Goal: Information Seeking & Learning: Learn about a topic

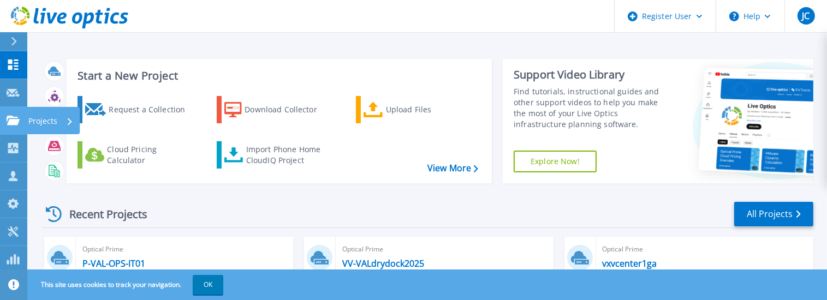
click at [47, 122] on p "Projects" at bounding box center [42, 121] width 29 height 28
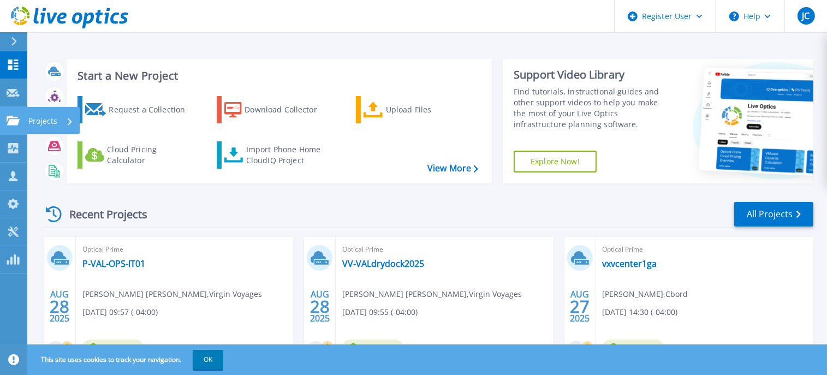
click at [46, 123] on p "Projects" at bounding box center [42, 121] width 29 height 28
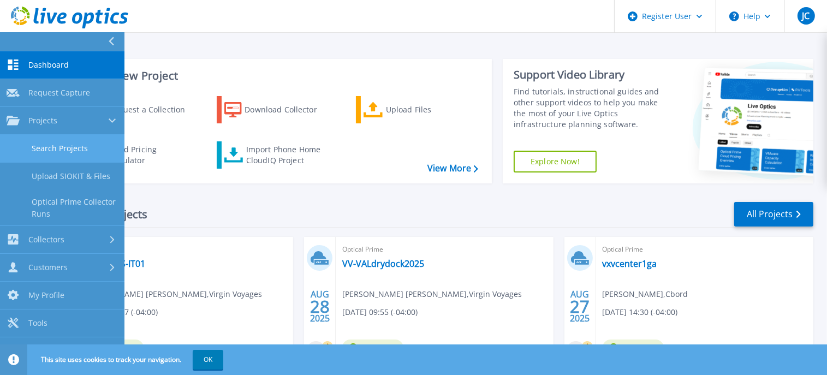
click at [58, 146] on link "Search Projects" at bounding box center [62, 149] width 124 height 28
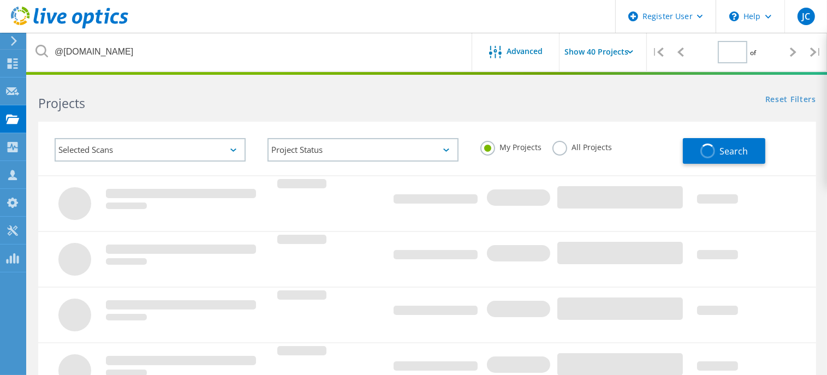
type input "1"
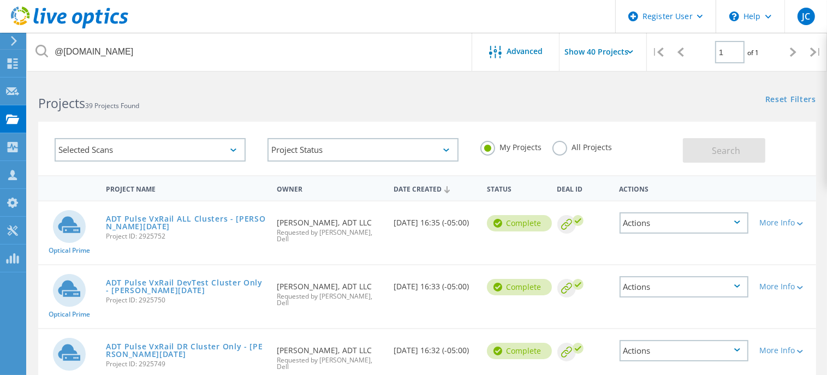
click at [557, 146] on label "All Projects" at bounding box center [581, 146] width 59 height 10
click at [0, 0] on input "All Projects" at bounding box center [0, 0] width 0 height 0
click at [706, 151] on button "Search" at bounding box center [724, 150] width 82 height 25
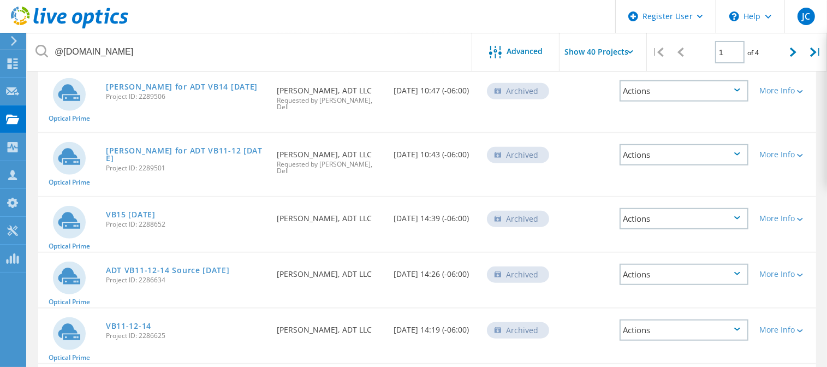
scroll to position [820, 0]
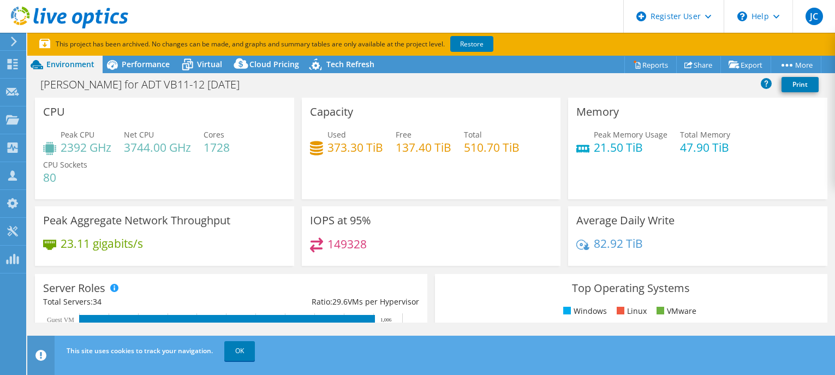
select select "USWest"
select select "USD"
click at [473, 43] on link "Restore" at bounding box center [471, 44] width 43 height 16
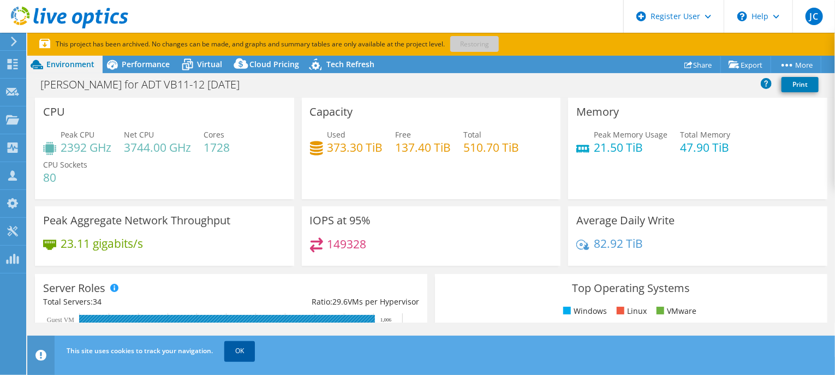
click at [242, 357] on link "OK" at bounding box center [239, 351] width 31 height 20
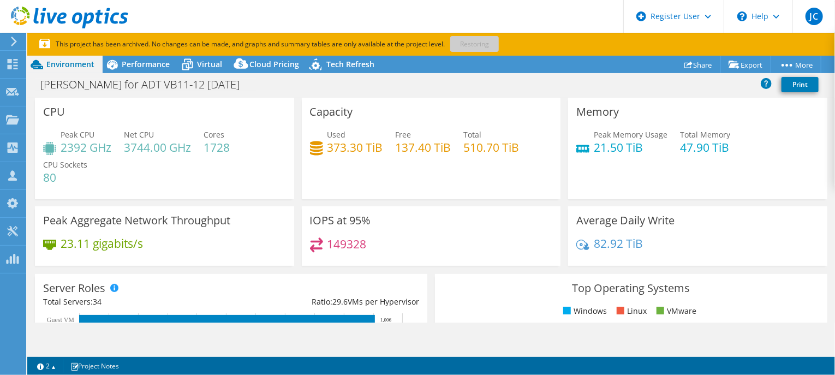
click at [228, 28] on header "JC Dell User Jesse Chacon Jesse.Chacon@dell.com Dell My Profile Log Out \n Help…" at bounding box center [417, 16] width 835 height 33
click at [275, 19] on header "JC Dell User Jesse Chacon Jesse.Chacon@dell.com Dell My Profile Log Out \n Help…" at bounding box center [417, 16] width 835 height 33
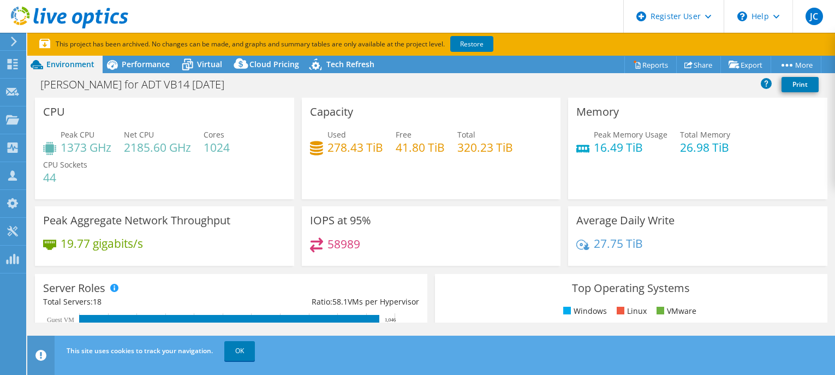
select select "USD"
click at [463, 41] on link "Restore" at bounding box center [471, 44] width 43 height 16
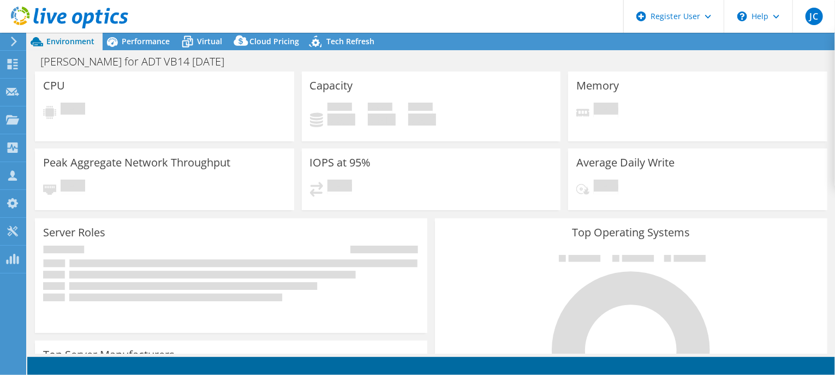
select select "USD"
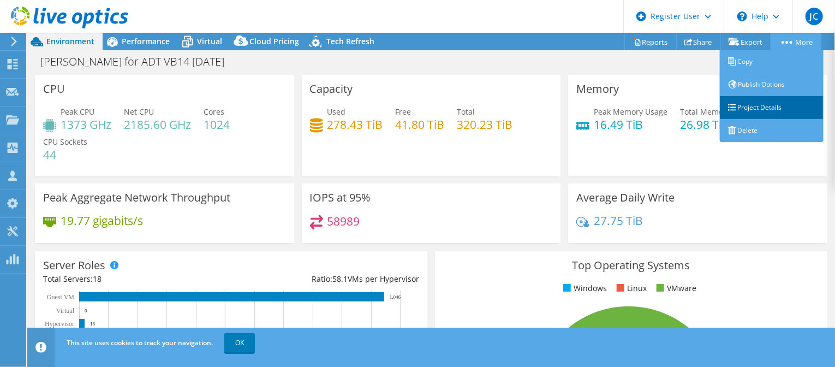
click at [751, 109] on link "Project Details" at bounding box center [772, 107] width 104 height 23
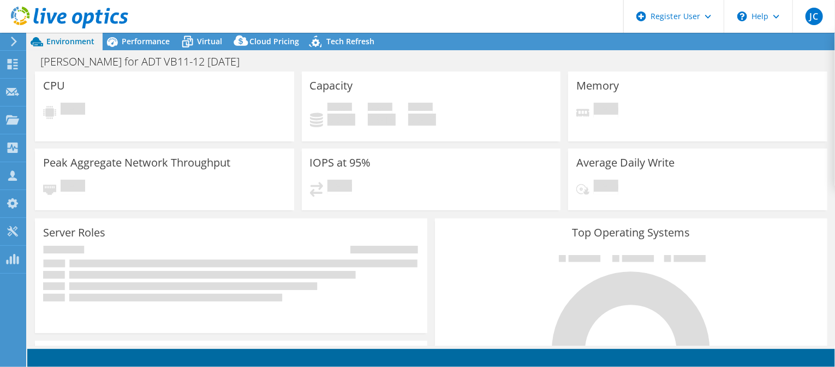
select select "USWest"
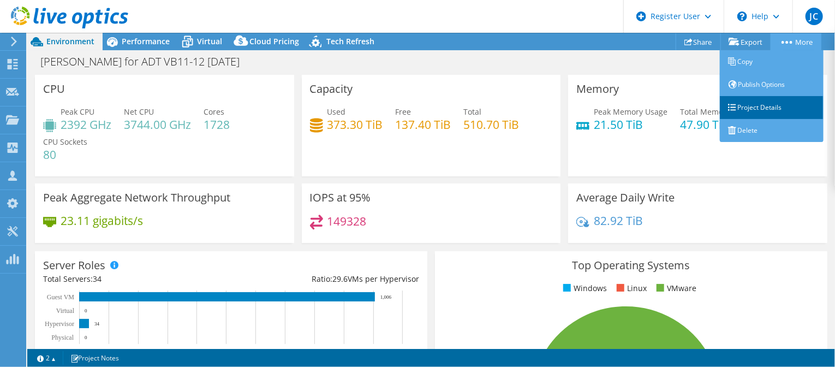
click at [757, 106] on link "Project Details" at bounding box center [772, 107] width 104 height 23
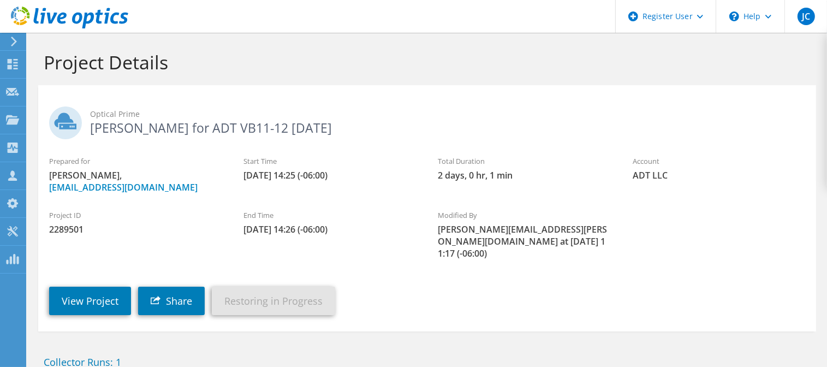
click at [67, 229] on span "2289501" at bounding box center [135, 229] width 172 height 12
copy span "2289501"
click at [90, 294] on link "View Project" at bounding box center [90, 301] width 82 height 28
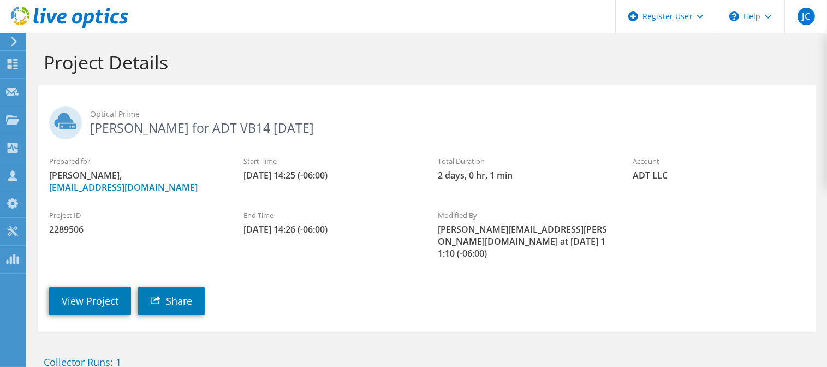
click at [74, 230] on span "2289506" at bounding box center [135, 229] width 172 height 12
copy span "2289506"
click at [84, 287] on link "View Project" at bounding box center [90, 301] width 82 height 28
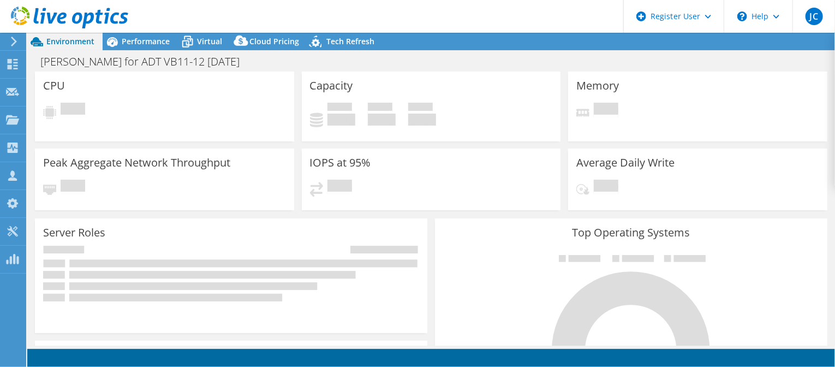
select select "USWest"
select select "USD"
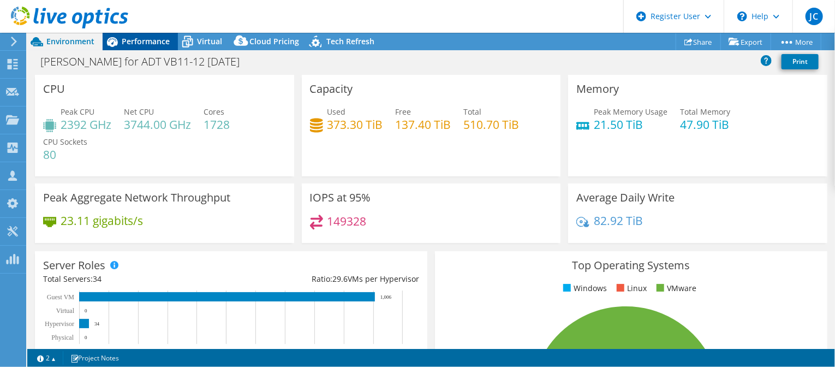
click at [152, 46] on span "Performance" at bounding box center [146, 41] width 48 height 10
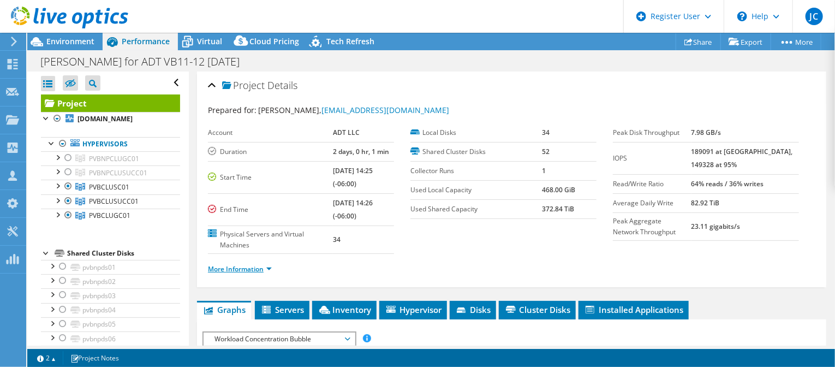
click at [269, 270] on link "More Information" at bounding box center [240, 268] width 64 height 9
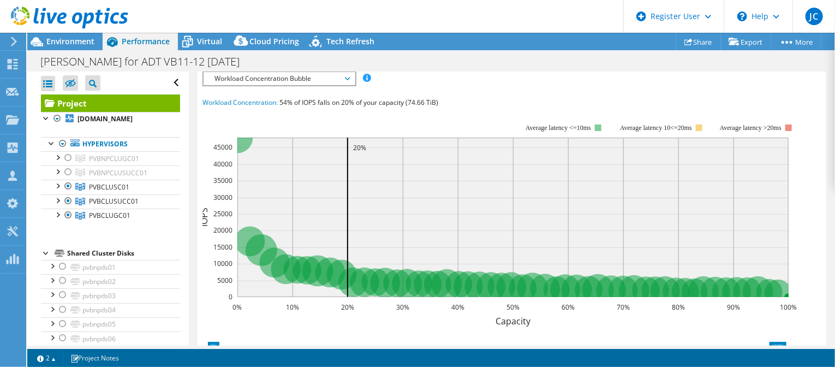
scroll to position [364, 0]
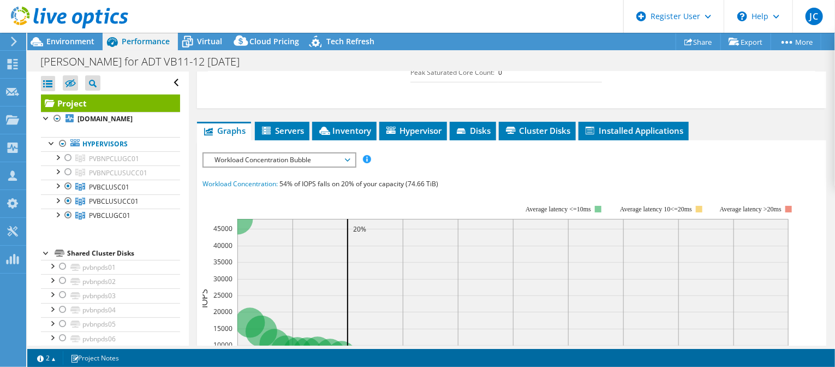
click at [342, 157] on span "Workload Concentration Bubble" at bounding box center [279, 159] width 140 height 13
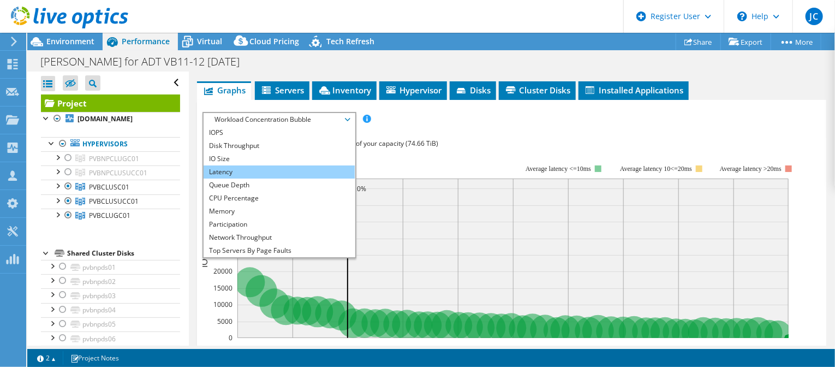
scroll to position [456, 0]
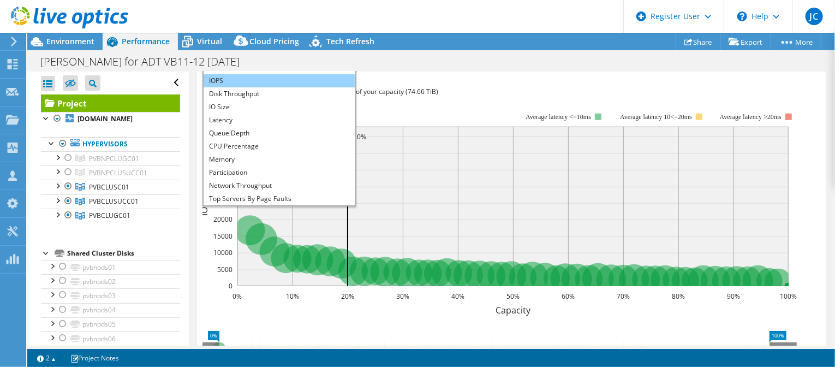
click at [257, 79] on li "IOPS" at bounding box center [279, 80] width 151 height 13
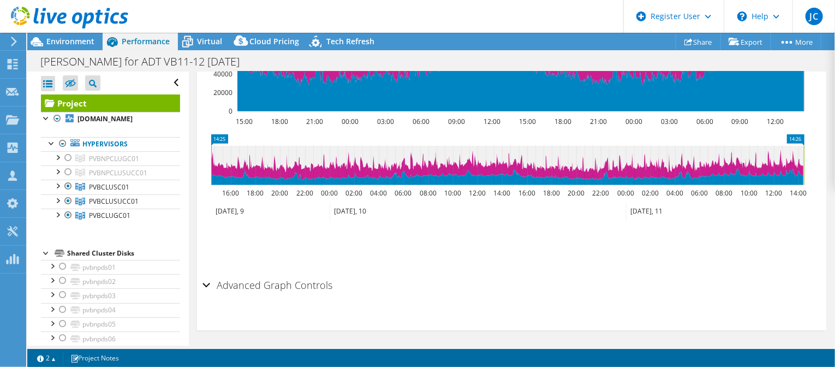
scroll to position [611, 0]
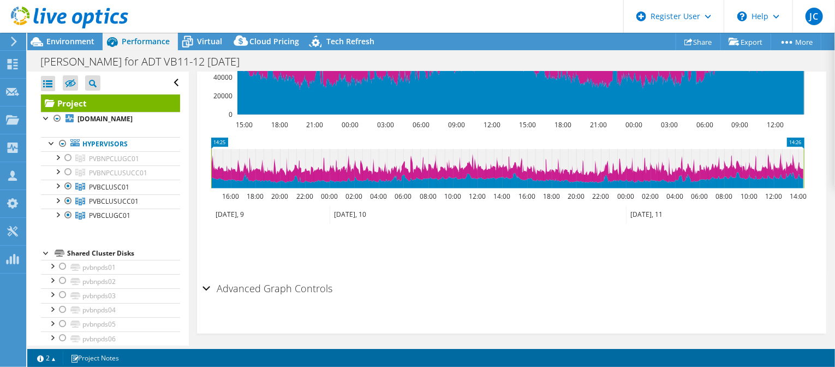
click at [209, 288] on div "Advanced Graph Controls" at bounding box center [512, 288] width 618 height 23
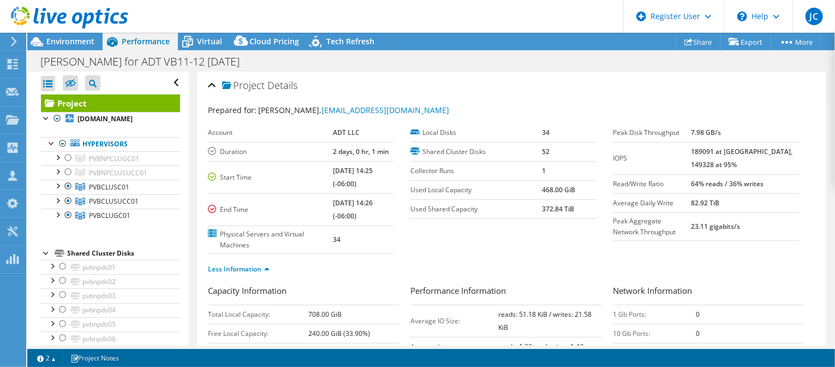
scroll to position [0, 0]
click at [64, 38] on span "Environment" at bounding box center [70, 41] width 48 height 10
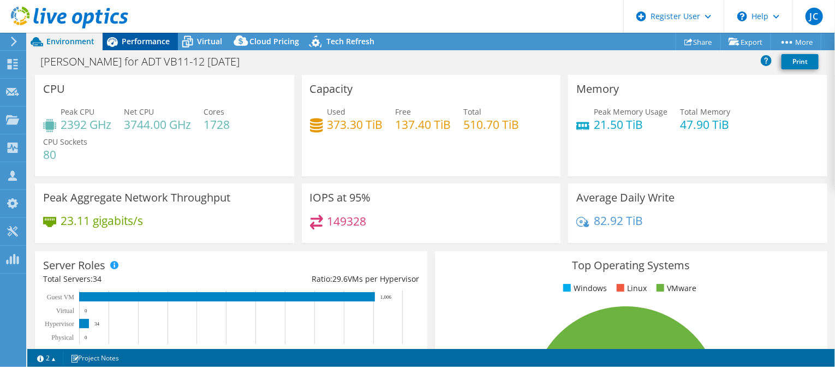
click at [153, 45] on span "Performance" at bounding box center [146, 41] width 48 height 10
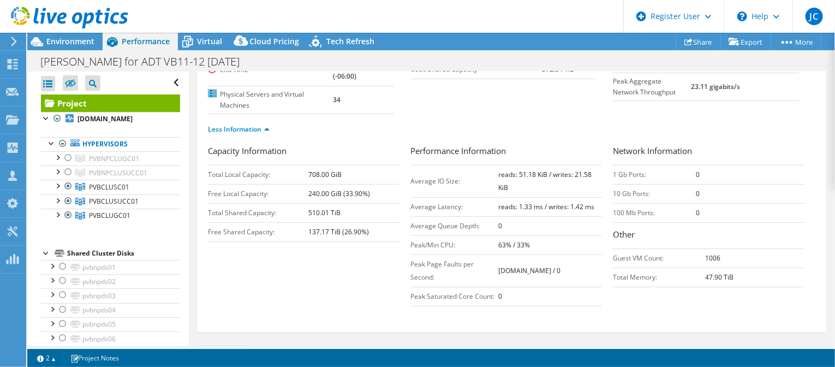
scroll to position [141, 0]
click at [502, 175] on b "reads: 51.18 KiB / writes: 21.58 KiB" at bounding box center [544, 180] width 93 height 22
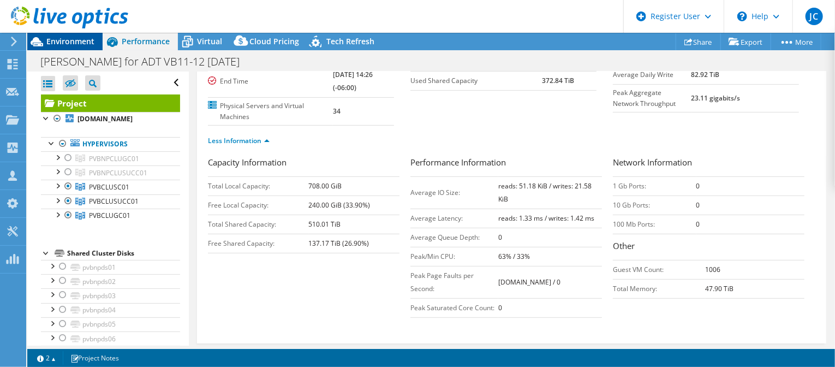
click at [56, 39] on span "Environment" at bounding box center [70, 41] width 48 height 10
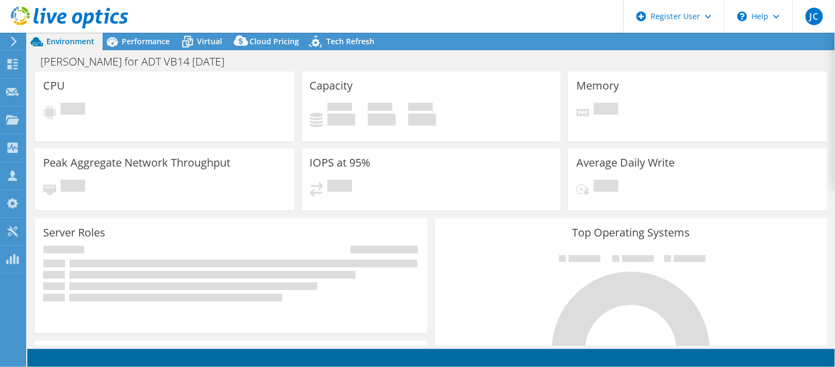
select select "USD"
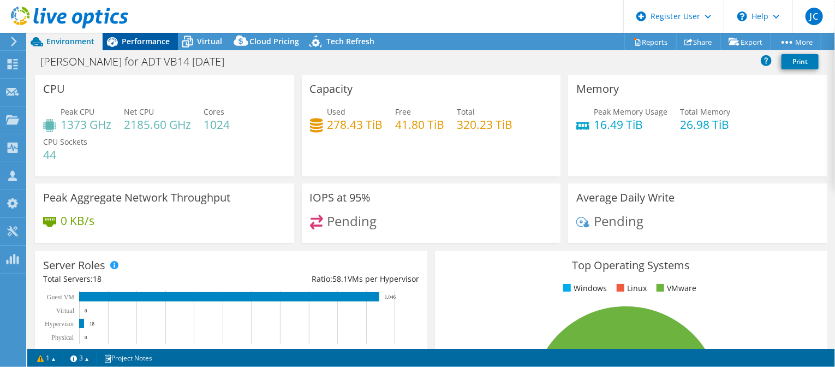
click at [152, 41] on span "Performance" at bounding box center [146, 41] width 48 height 10
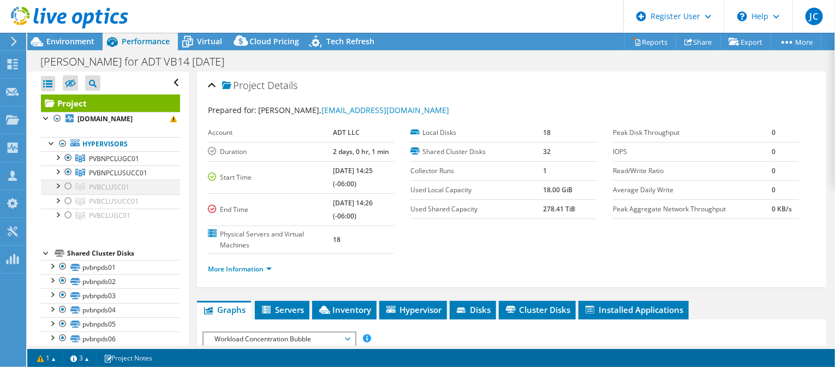
click at [57, 189] on div at bounding box center [57, 185] width 11 height 11
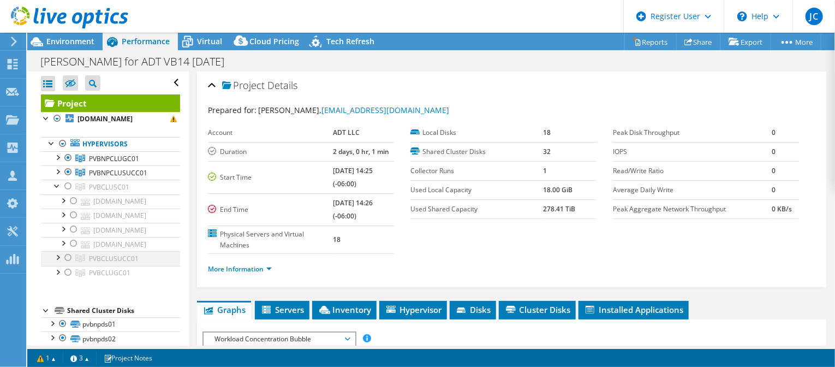
click at [56, 255] on div at bounding box center [57, 256] width 11 height 11
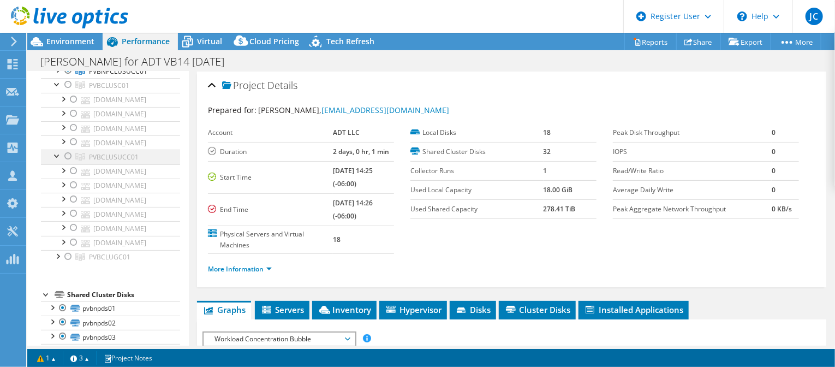
click at [56, 255] on div at bounding box center [57, 255] width 11 height 11
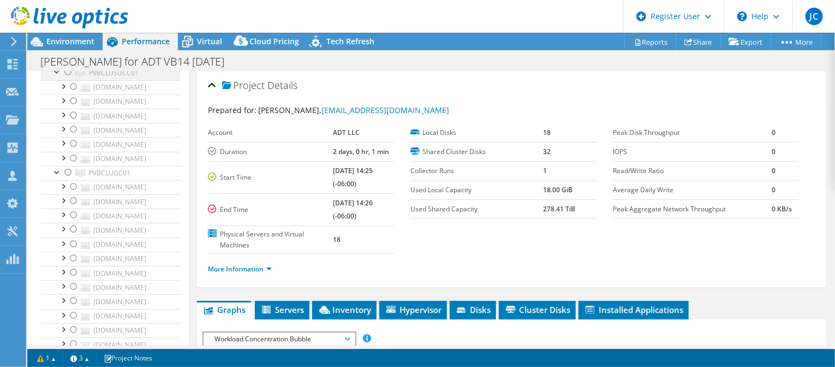
scroll to position [183, 0]
click at [56, 176] on div at bounding box center [57, 173] width 11 height 11
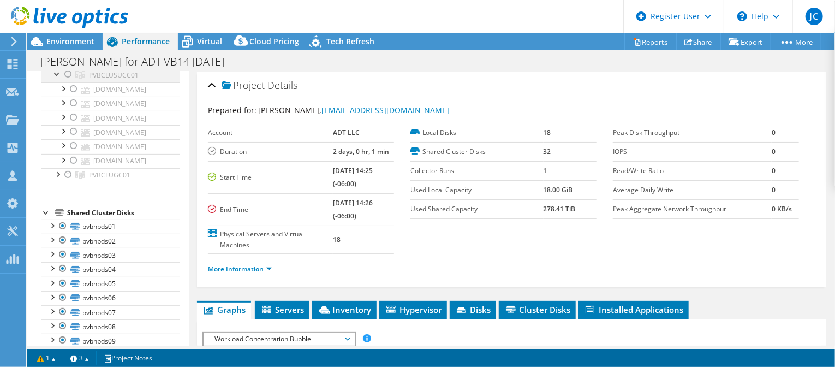
click at [55, 76] on div at bounding box center [57, 73] width 11 height 11
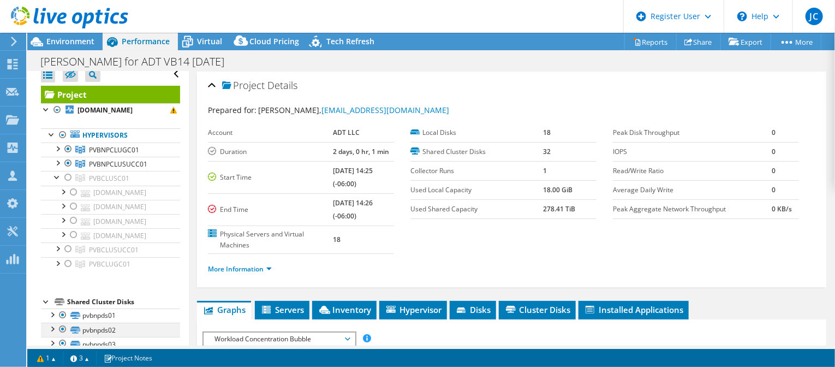
scroll to position [0, 0]
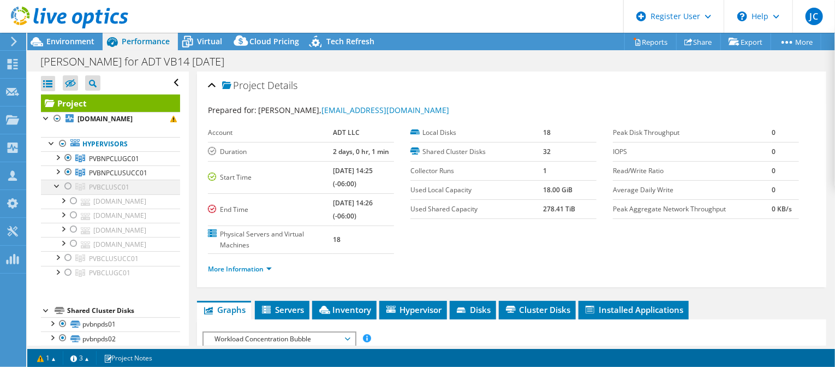
click at [55, 187] on div at bounding box center [57, 185] width 11 height 11
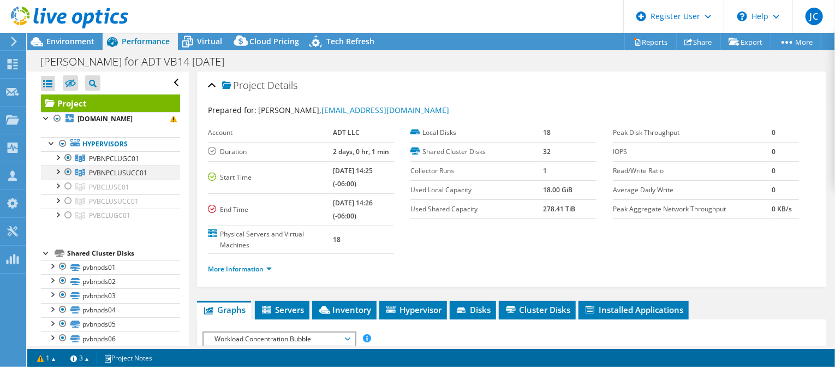
click at [58, 172] on div at bounding box center [57, 170] width 11 height 11
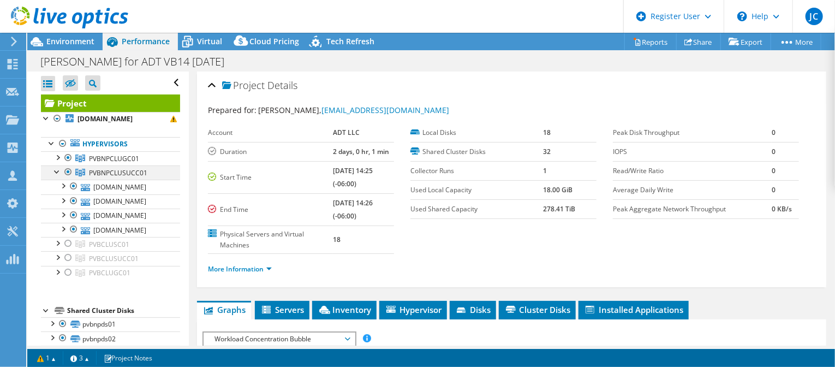
click at [58, 172] on div at bounding box center [57, 170] width 11 height 11
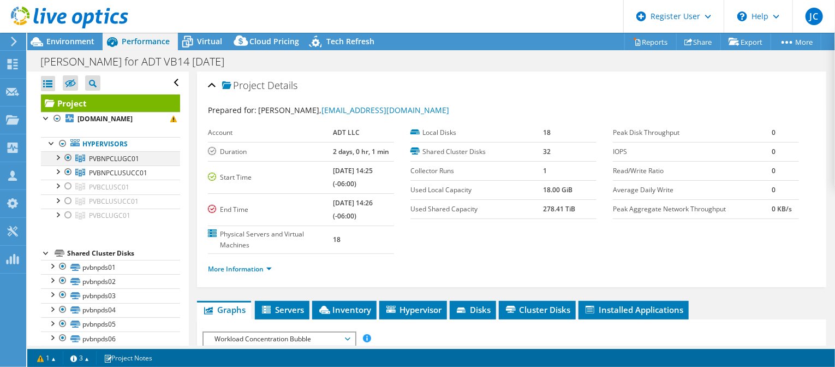
click at [58, 152] on div at bounding box center [57, 156] width 11 height 11
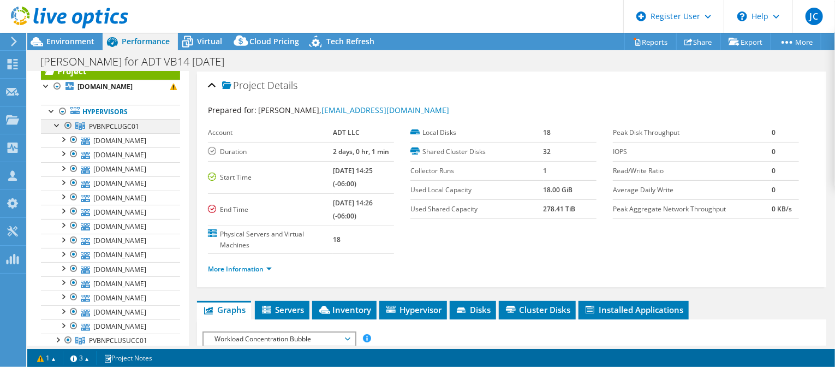
scroll to position [29, 0]
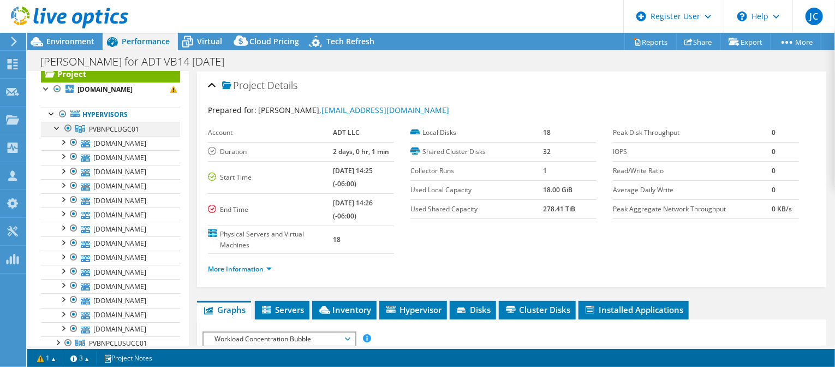
click at [54, 127] on div at bounding box center [57, 127] width 11 height 11
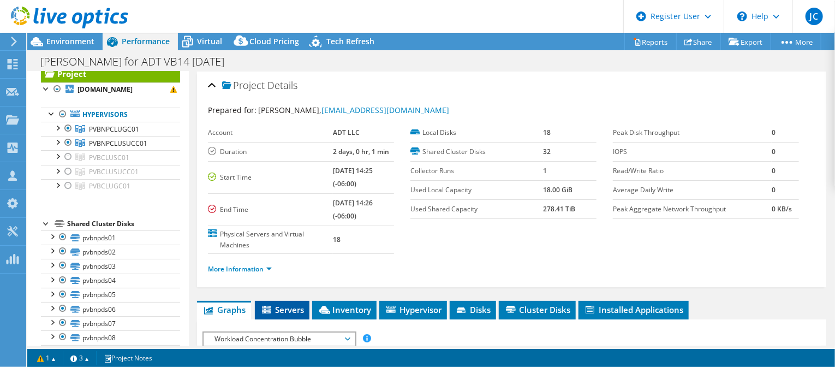
click at [284, 306] on span "Servers" at bounding box center [282, 309] width 44 height 11
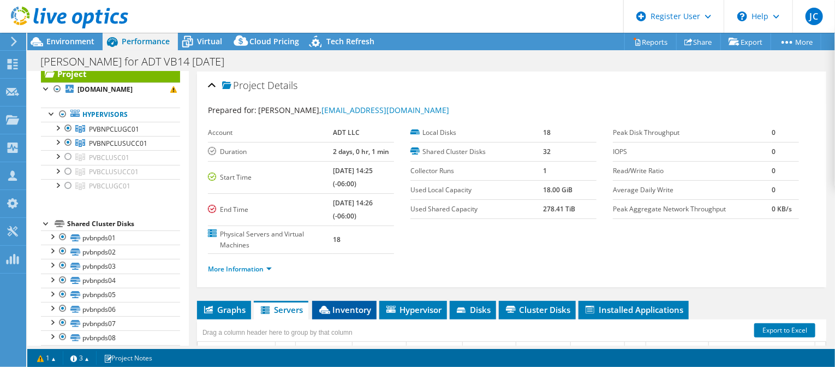
click at [338, 313] on span "Inventory" at bounding box center [344, 309] width 53 height 11
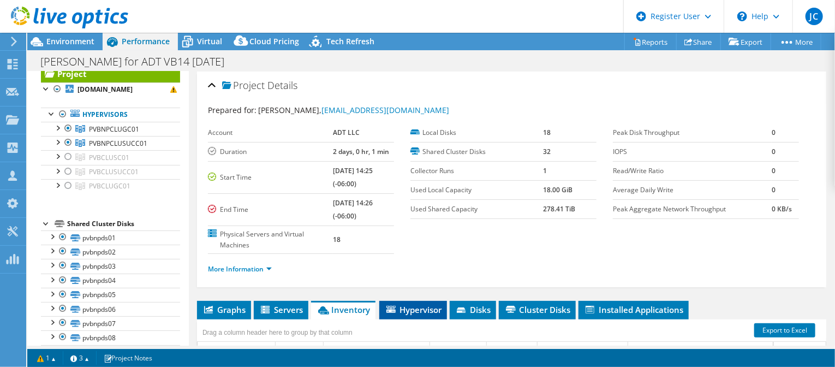
click at [410, 309] on span "Hypervisor" at bounding box center [413, 309] width 57 height 11
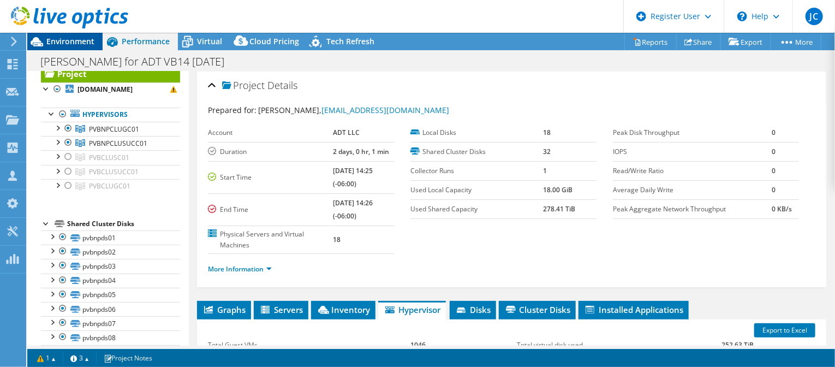
click at [64, 44] on span "Environment" at bounding box center [70, 41] width 48 height 10
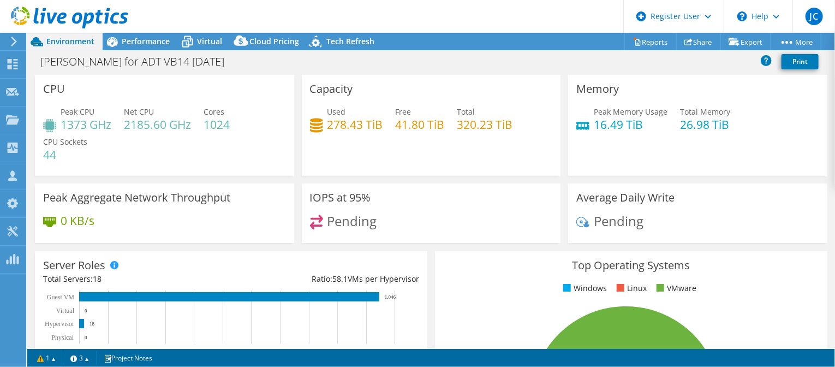
click at [347, 219] on span "Pending" at bounding box center [353, 221] width 50 height 18
select select "USD"
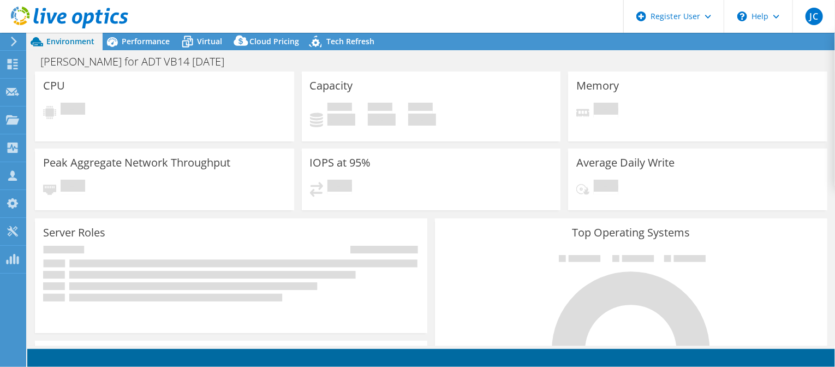
select select "USD"
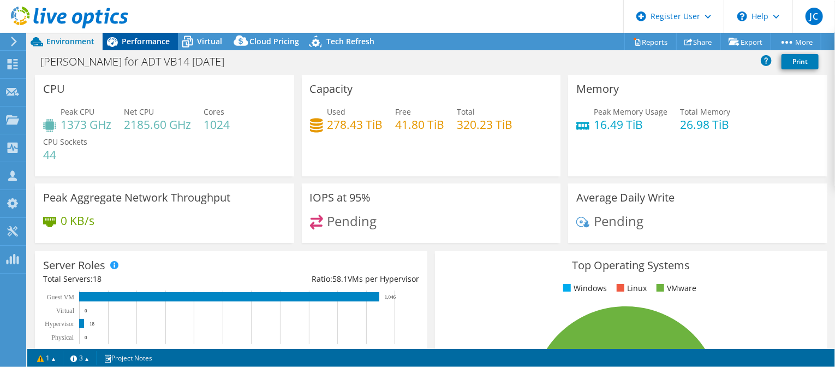
click at [141, 41] on span "Performance" at bounding box center [146, 41] width 48 height 10
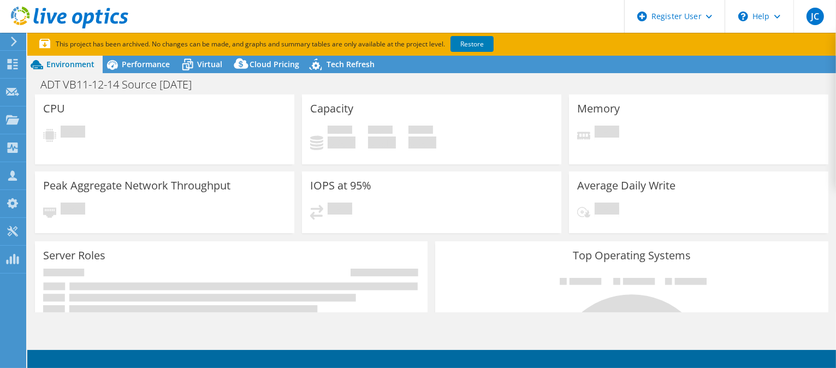
select select "USD"
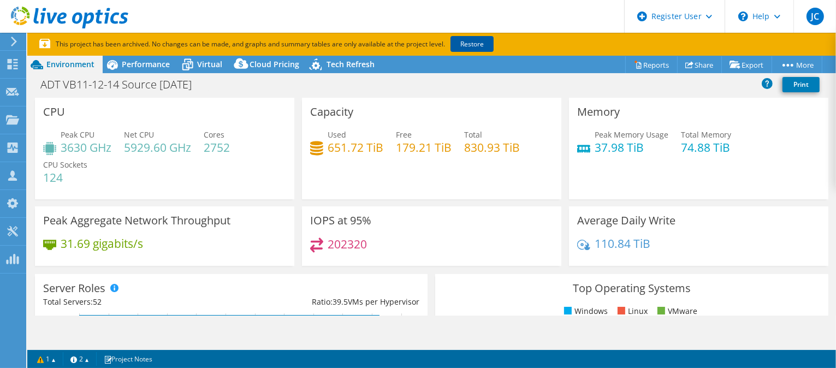
click at [479, 47] on link "Restore" at bounding box center [471, 44] width 43 height 16
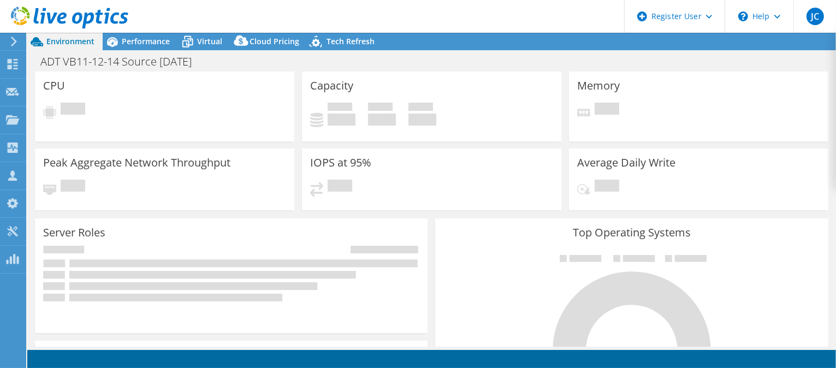
select select "USD"
